Goal: Task Accomplishment & Management: Manage account settings

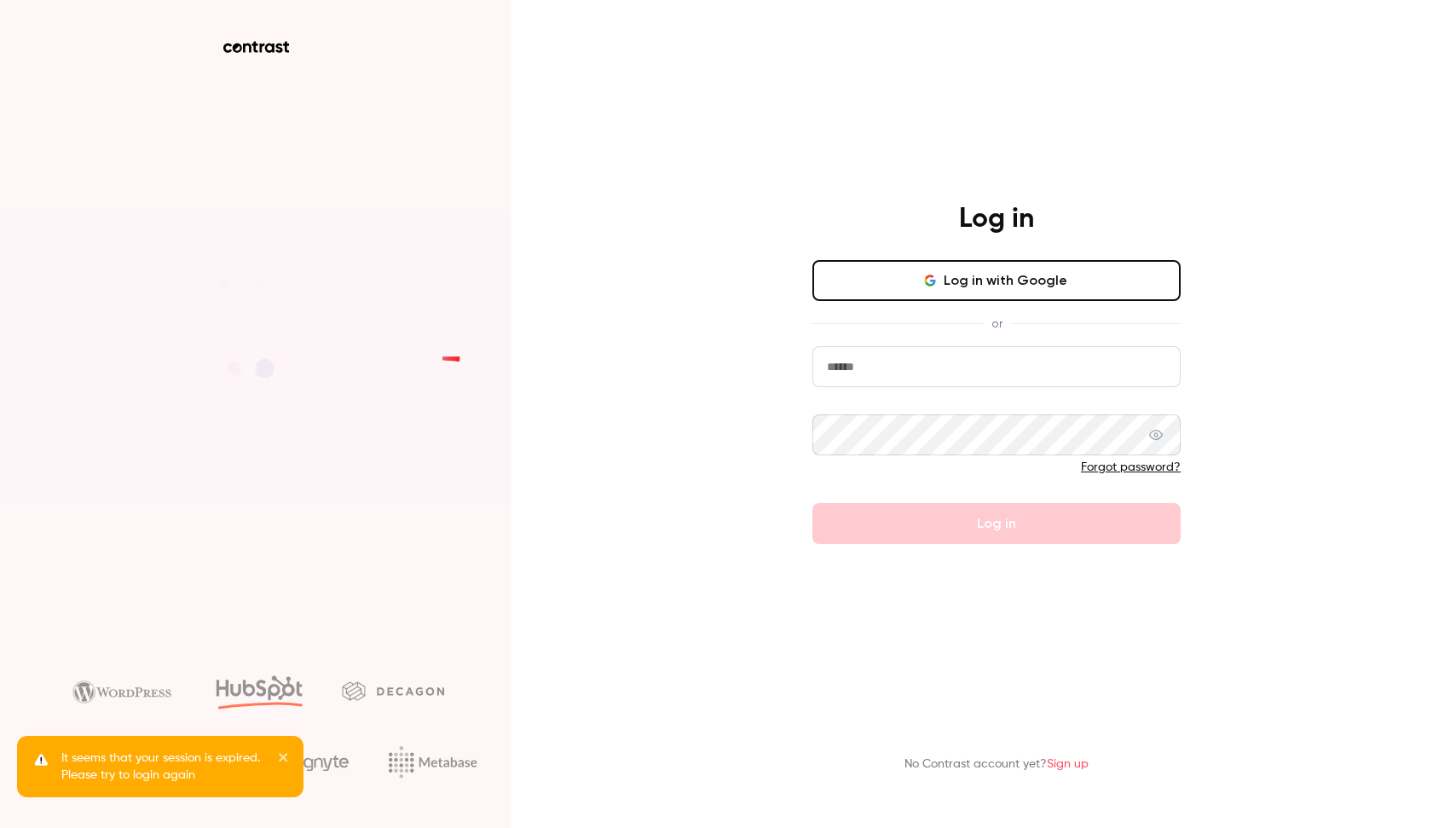
click at [1011, 287] on button "Log in with Google" at bounding box center [996, 281] width 368 height 41
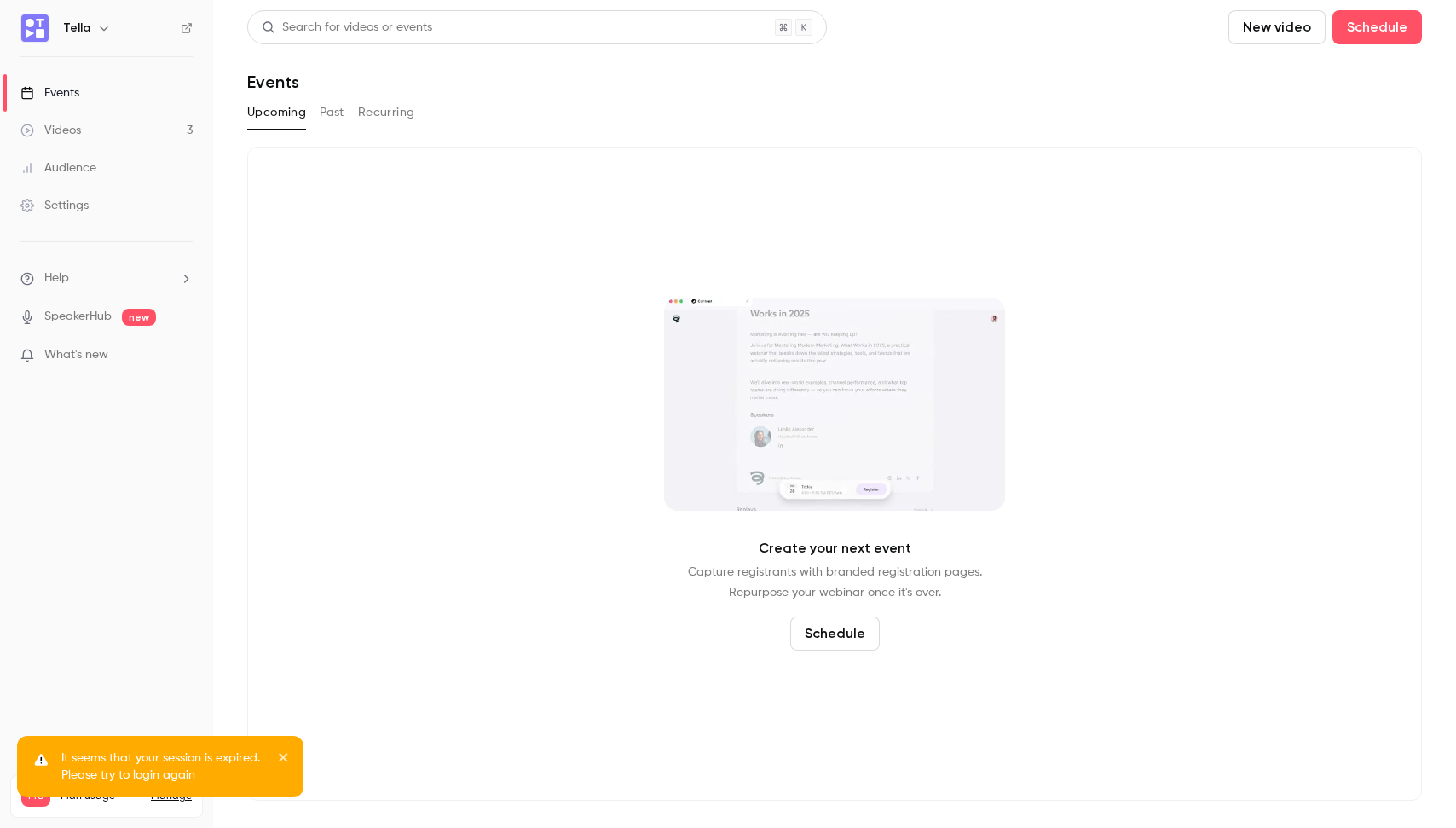
click at [89, 97] on link "Events" at bounding box center [107, 93] width 213 height 38
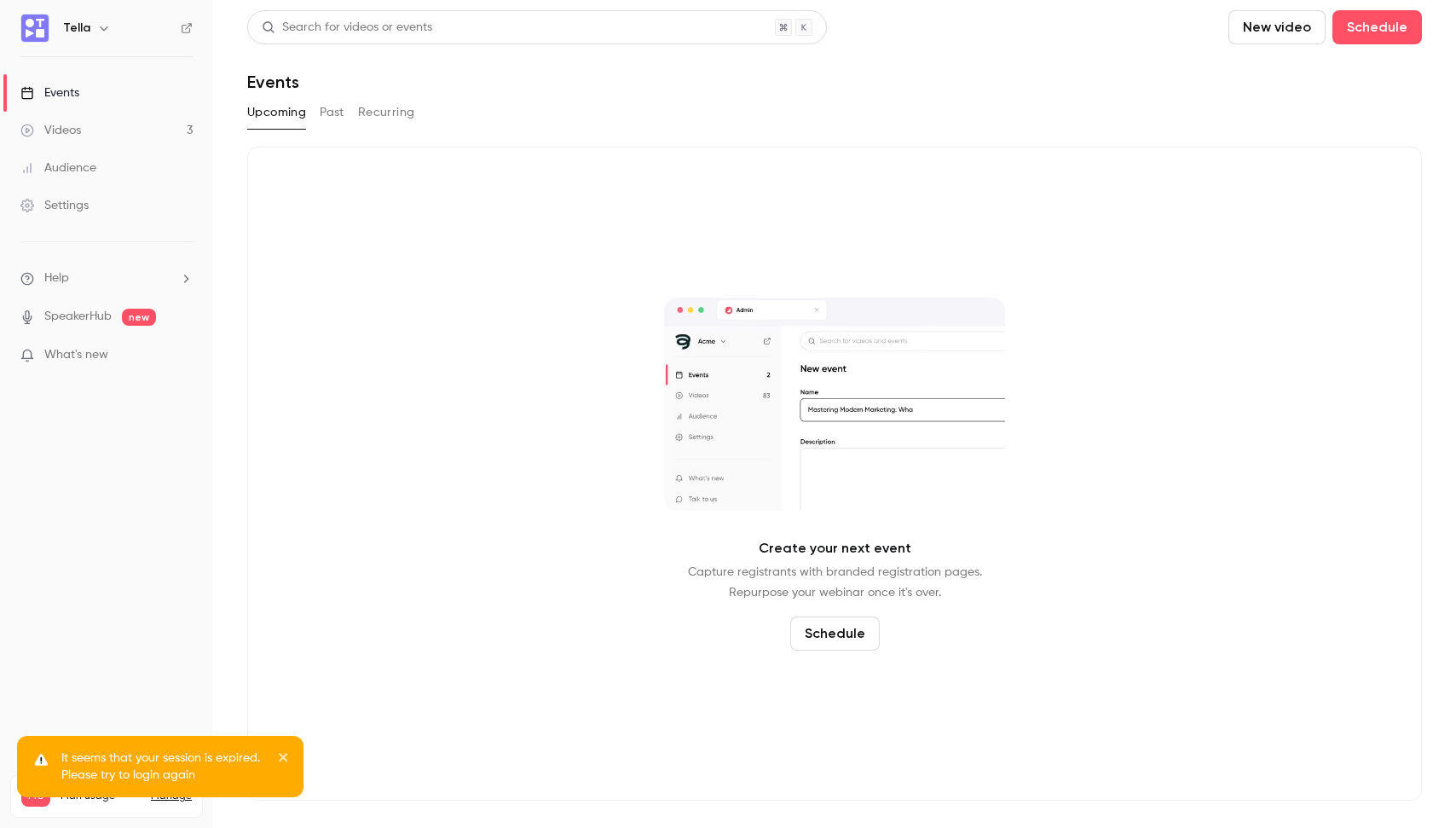
click at [341, 114] on button "Past" at bounding box center [331, 113] width 25 height 27
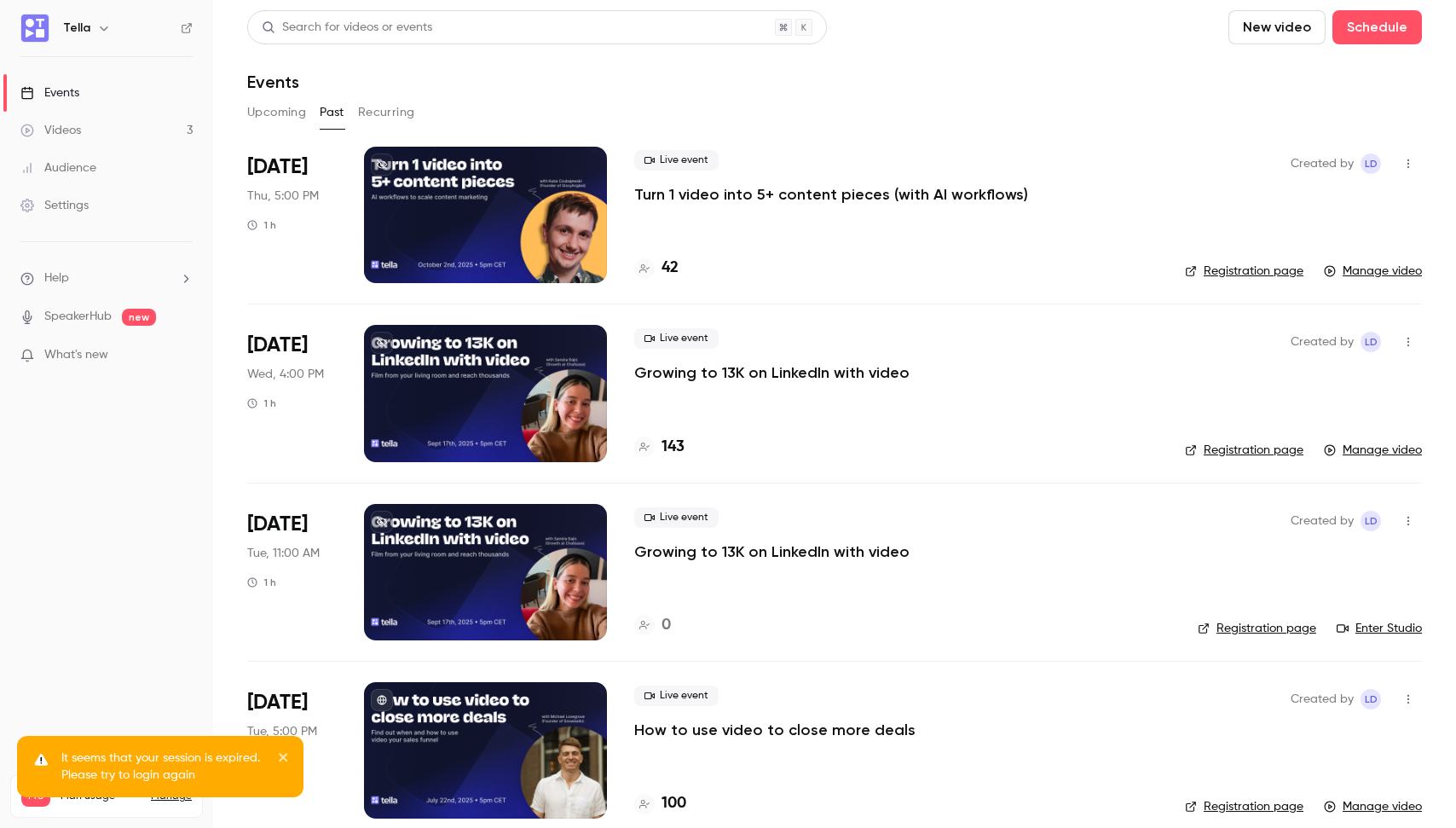
click at [770, 199] on p "Turn 1 video into 5+ content pieces (with AI workflows)" at bounding box center [830, 195] width 393 height 20
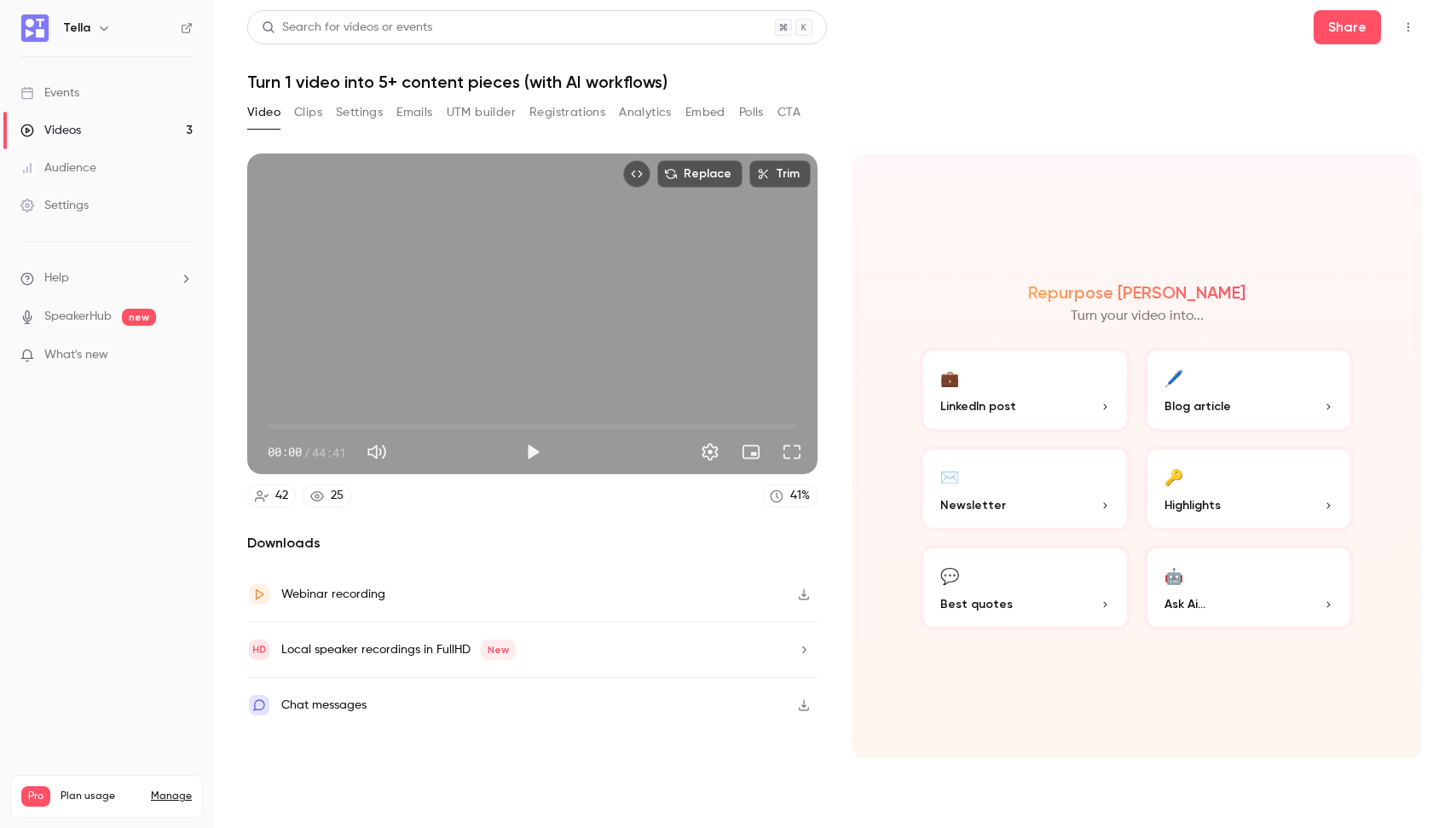
click at [552, 112] on button "Registrations" at bounding box center [567, 113] width 76 height 27
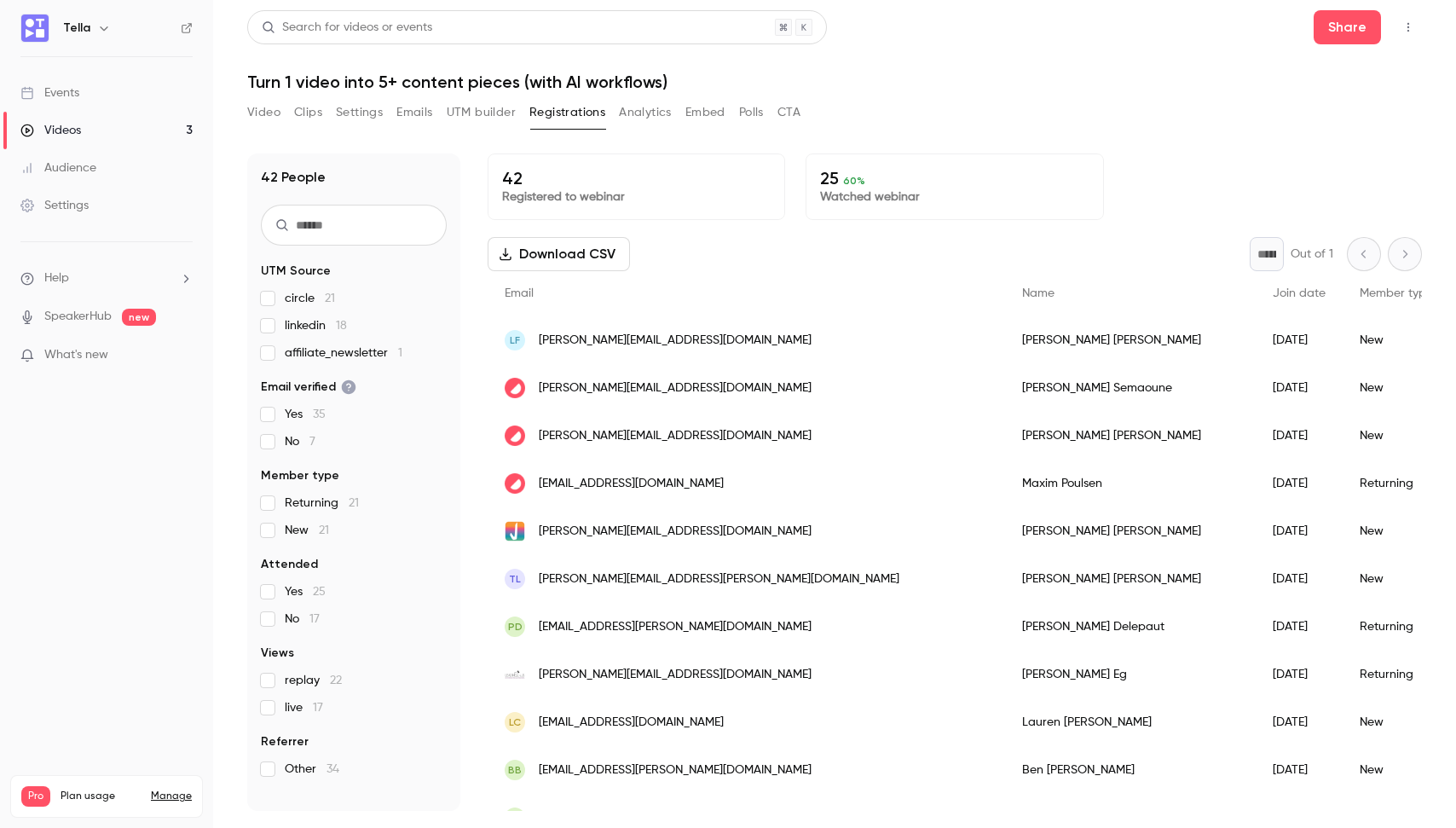
click at [575, 248] on button "Download CSV" at bounding box center [558, 254] width 143 height 34
